Goal: Navigation & Orientation: Find specific page/section

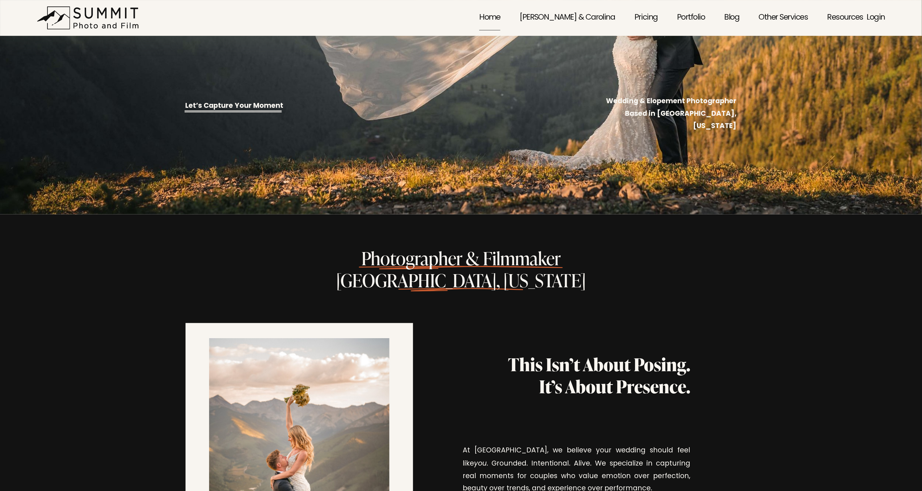
scroll to position [215, 0]
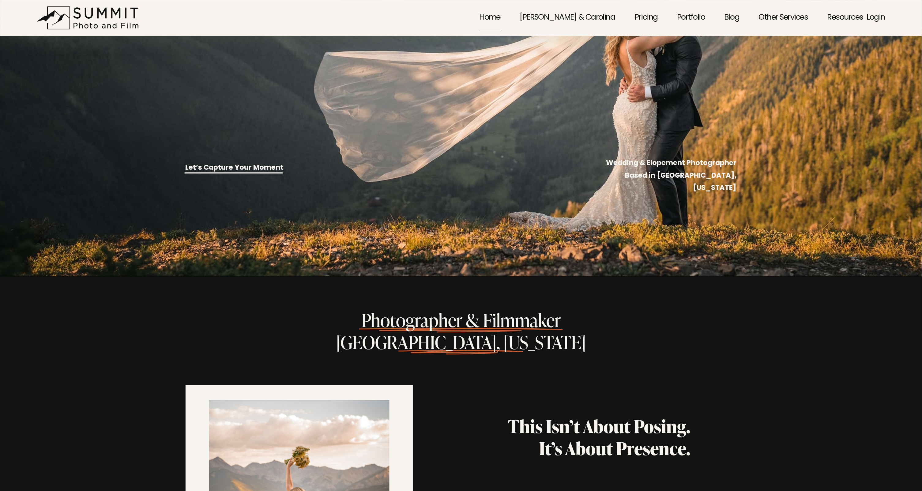
click at [473, 315] on span "Photographer & Filmmaker [GEOGRAPHIC_DATA], [US_STATE]" at bounding box center [460, 331] width 249 height 46
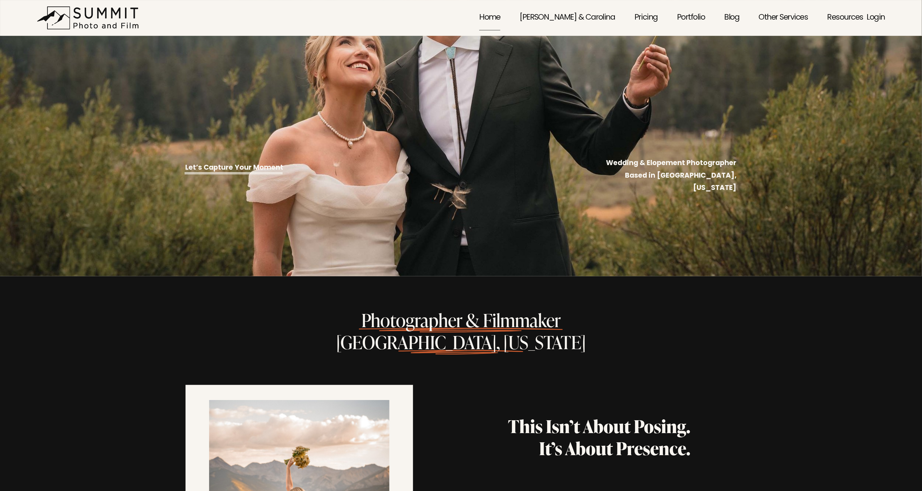
click at [579, 19] on link "[PERSON_NAME] & Carolina" at bounding box center [567, 18] width 95 height 27
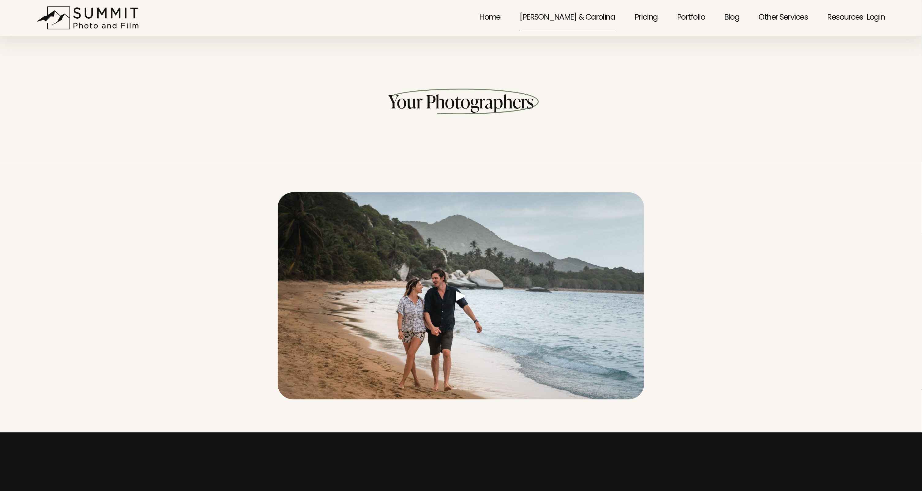
click at [500, 15] on link "Home" at bounding box center [489, 18] width 21 height 27
